Goal: Transaction & Acquisition: Book appointment/travel/reservation

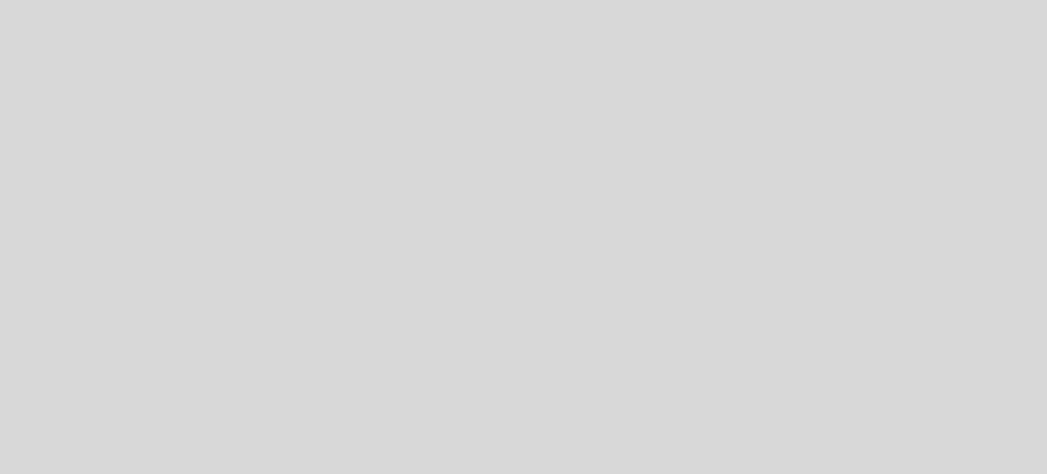
select select "pt"
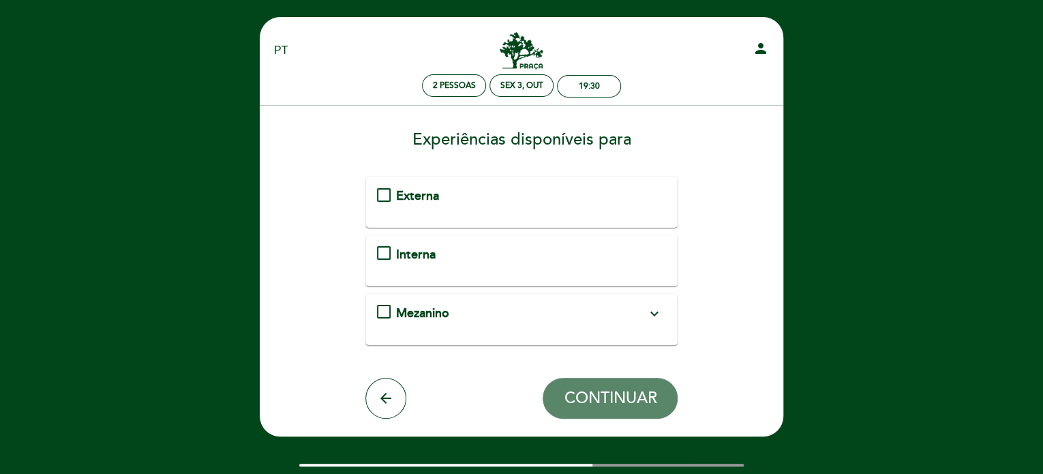
click at [384, 202] on div "Externa" at bounding box center [522, 196] width 290 height 18
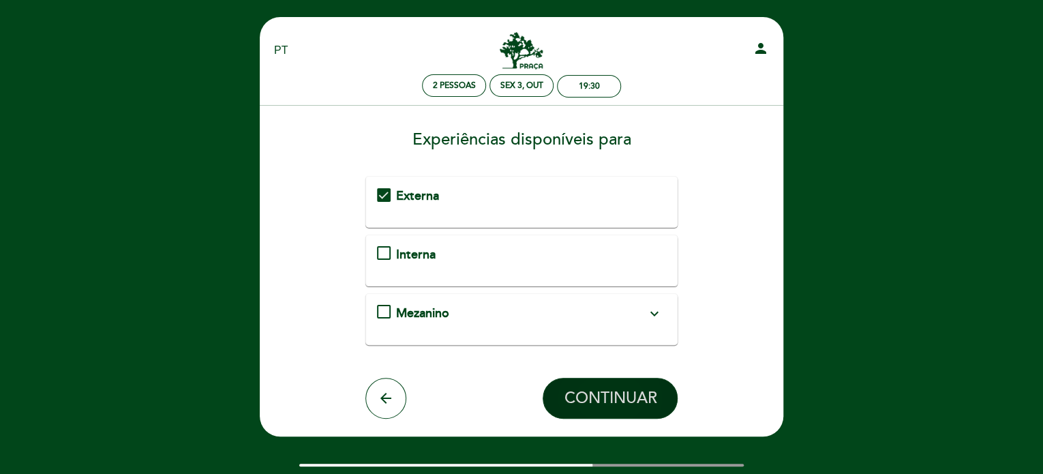
click at [637, 390] on span "CONTINUAR" at bounding box center [610, 397] width 93 height 19
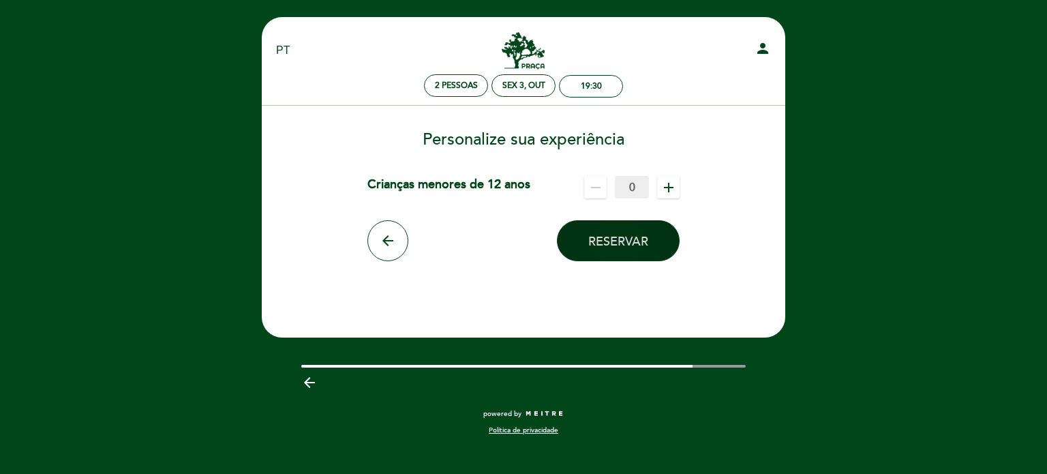
click at [616, 242] on span "Reservar" at bounding box center [618, 241] width 60 height 15
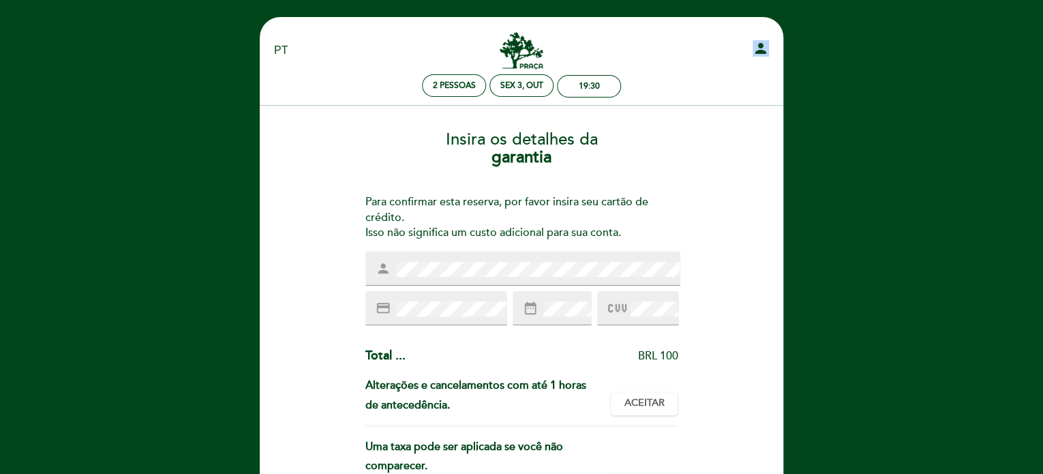
drag, startPoint x: 642, startPoint y: 70, endPoint x: 697, endPoint y: 116, distance: 71.6
click at [698, 103] on div "EN ES PT [GEOGRAPHIC_DATA][PERSON_NAME] person 2 pessoas Sex 3, out 19:30" at bounding box center [521, 66] width 495 height 79
click at [747, 304] on div "Insira os detalhes da [GEOGRAPHIC_DATA] Para confirmar esta reserva, por favor …" at bounding box center [521, 405] width 504 height 571
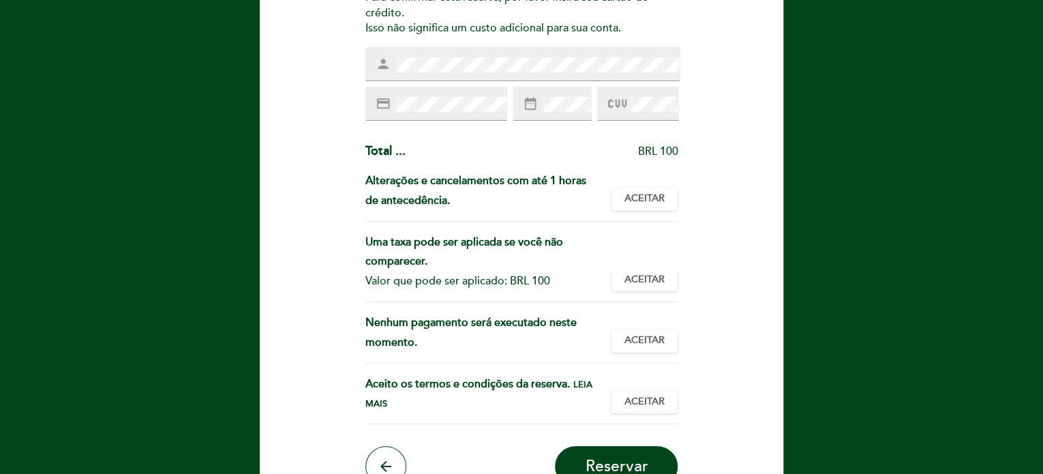
scroll to position [273, 0]
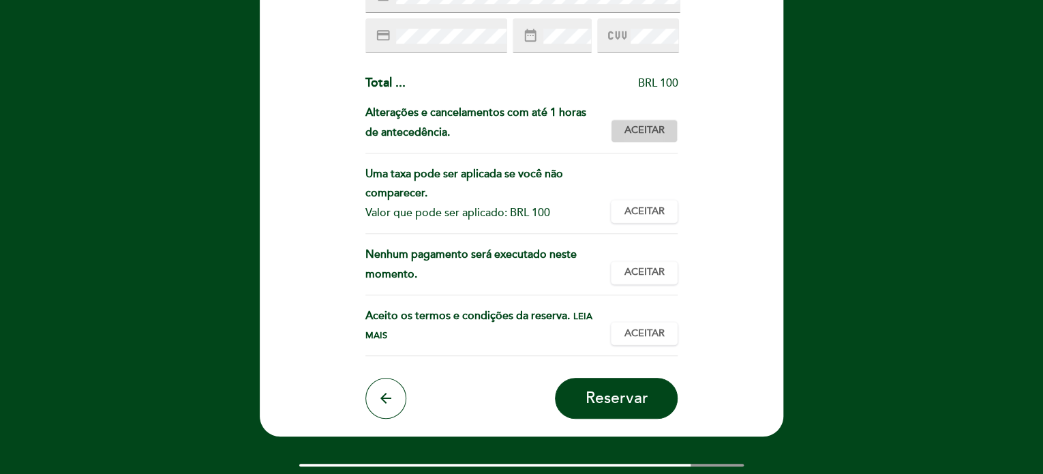
click at [651, 132] on span "Aceitar" at bounding box center [644, 130] width 40 height 14
click at [649, 213] on span "Aceitar" at bounding box center [644, 211] width 40 height 14
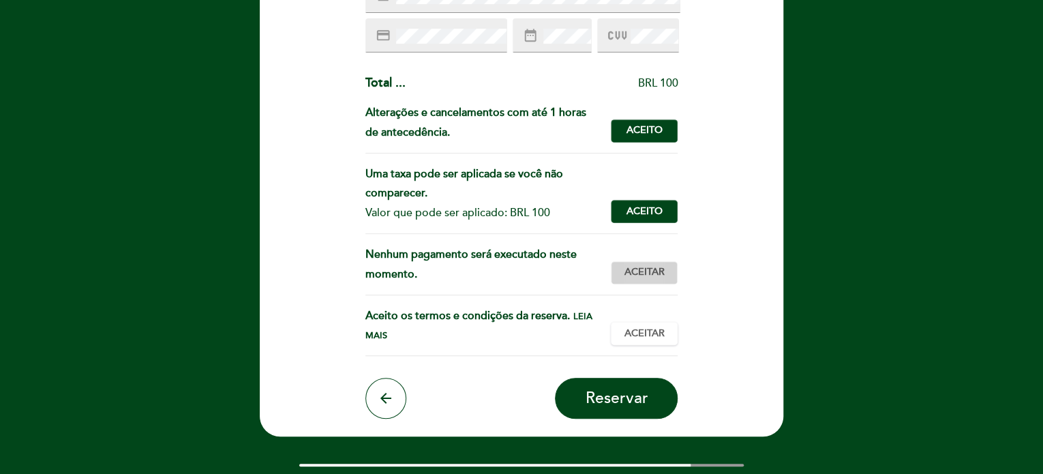
click at [643, 266] on span "Aceitar" at bounding box center [644, 272] width 40 height 14
click at [643, 329] on span "Aceitar" at bounding box center [644, 333] width 40 height 14
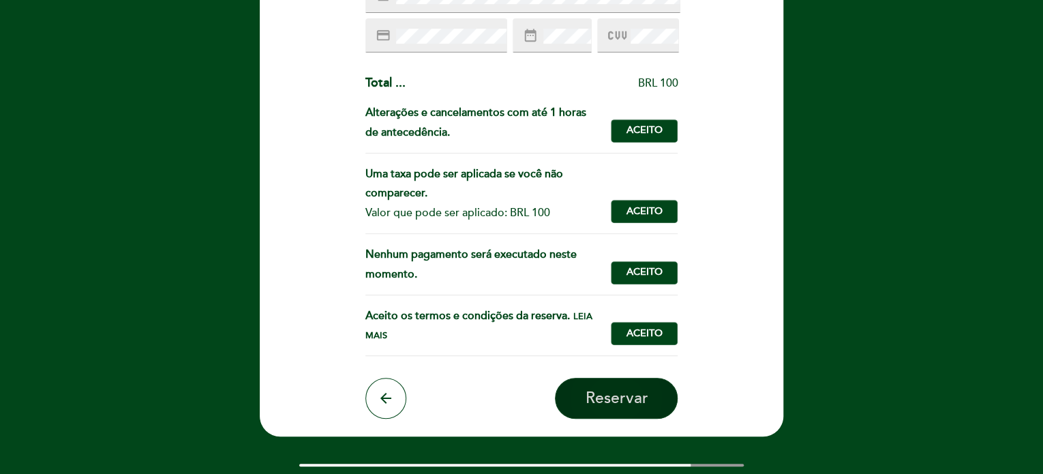
click at [647, 388] on button "Reservar" at bounding box center [616, 398] width 123 height 41
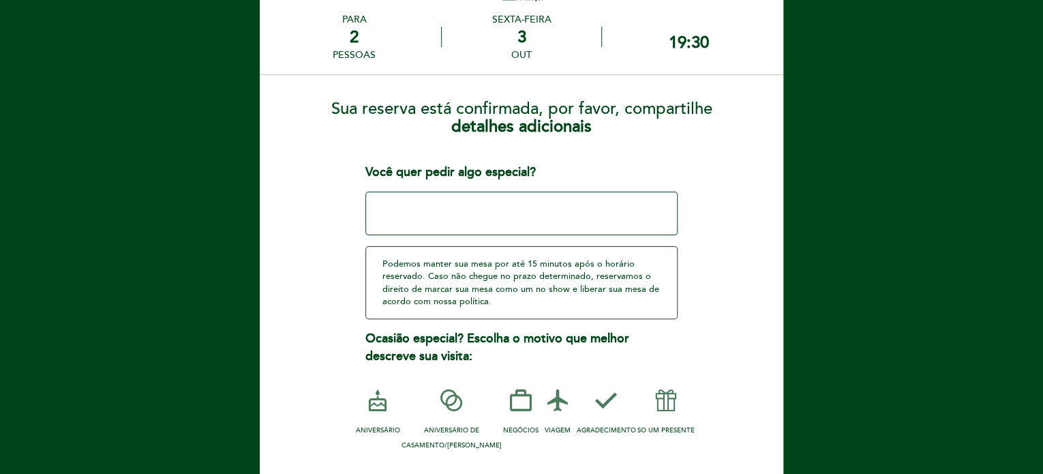
scroll to position [136, 0]
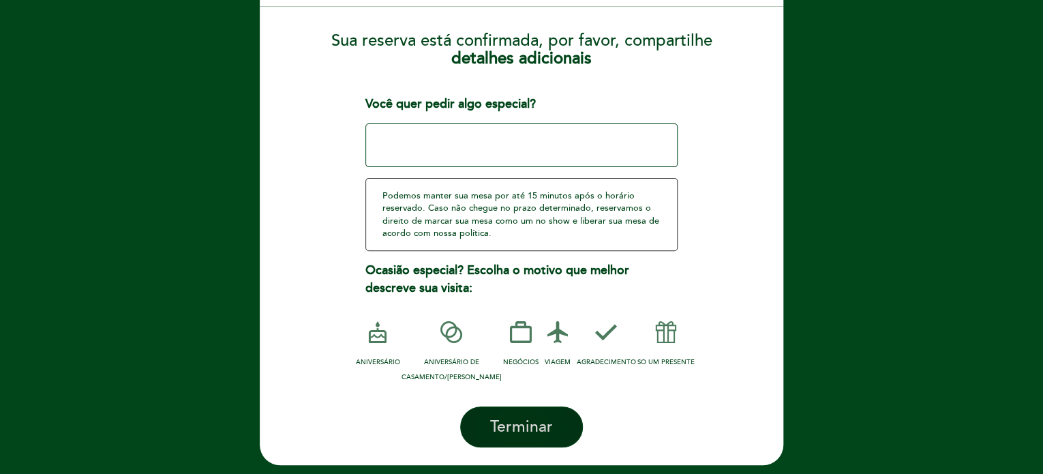
click at [532, 427] on span "Terminar" at bounding box center [521, 426] width 63 height 19
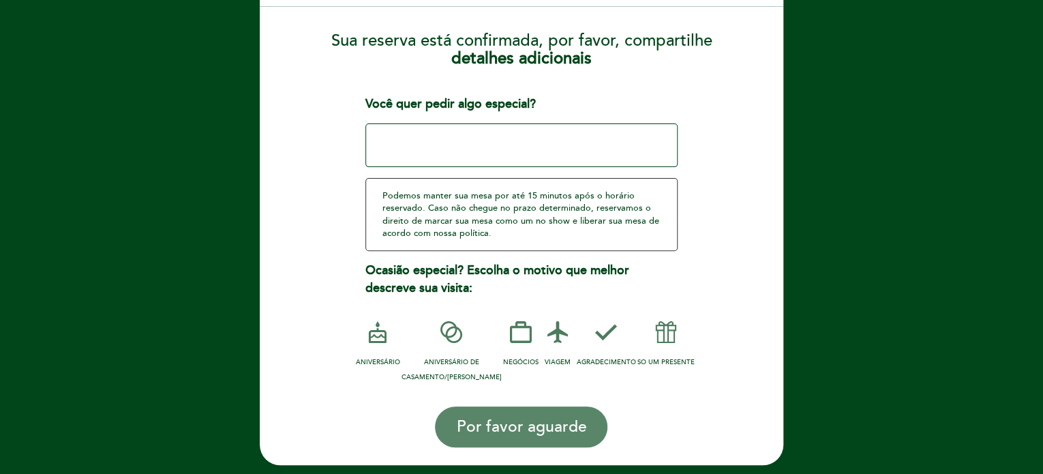
scroll to position [0, 0]
